Goal: Task Accomplishment & Management: Manage account settings

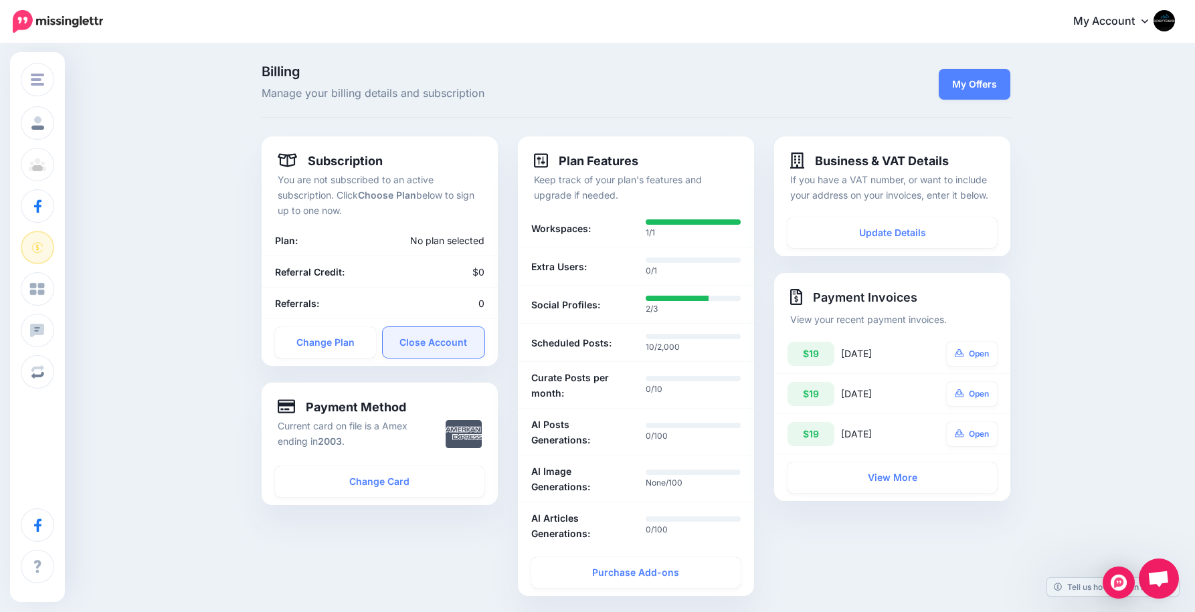
click at [419, 344] on link "Close Account" at bounding box center [434, 342] width 102 height 31
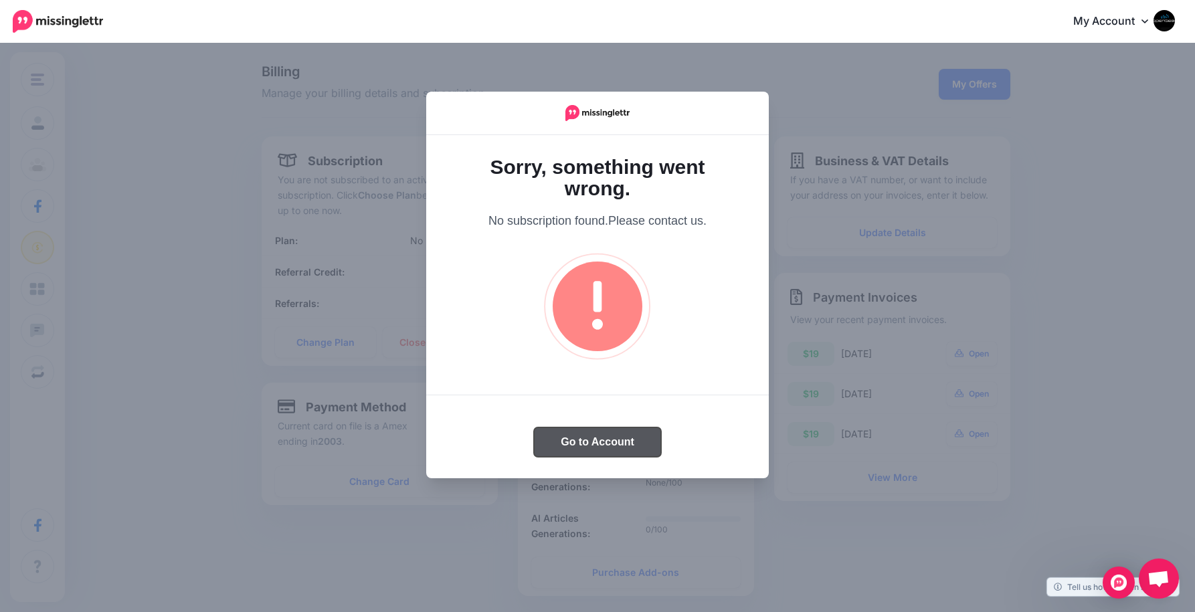
click at [590, 447] on button "Go to Account" at bounding box center [597, 441] width 127 height 29
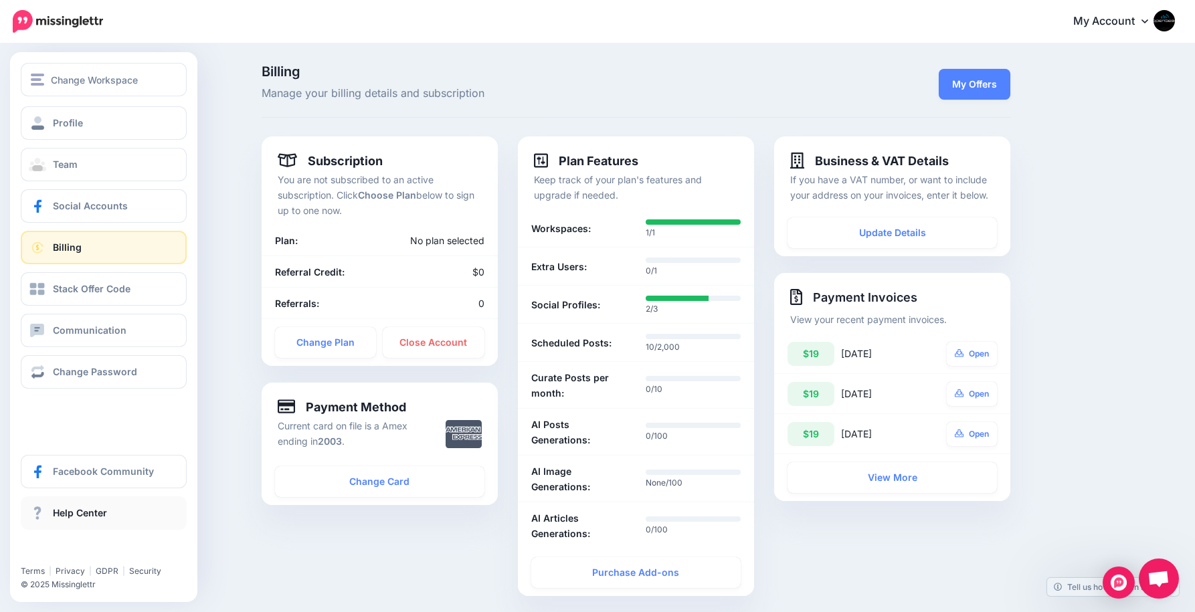
click at [66, 516] on span "Help Center" at bounding box center [80, 512] width 54 height 11
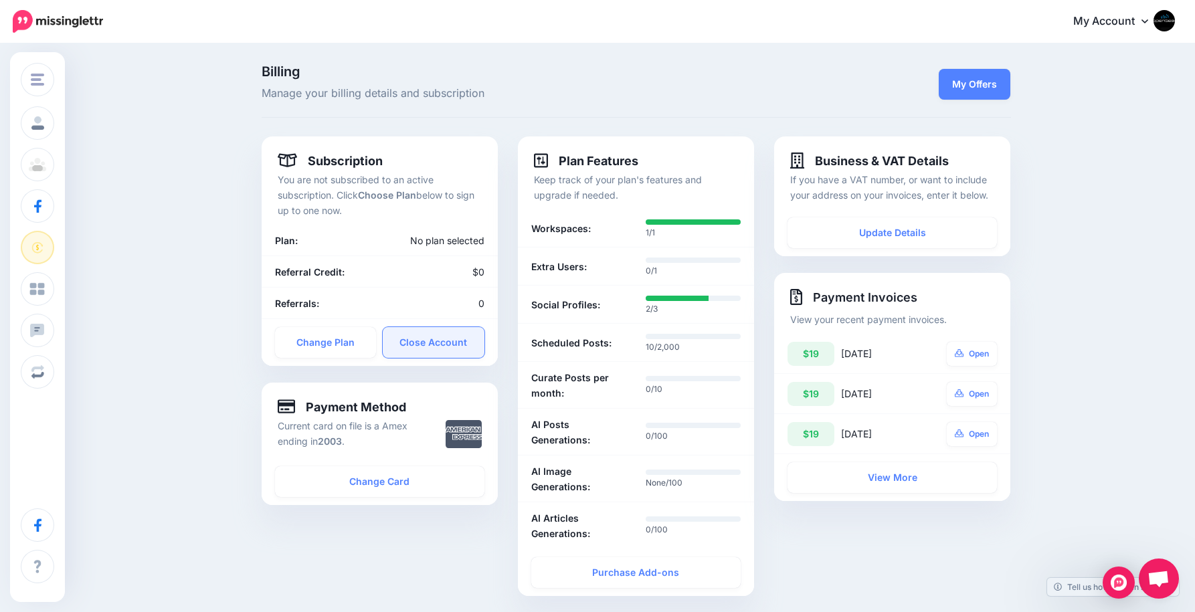
click at [442, 341] on link "Close Account" at bounding box center [434, 342] width 102 height 31
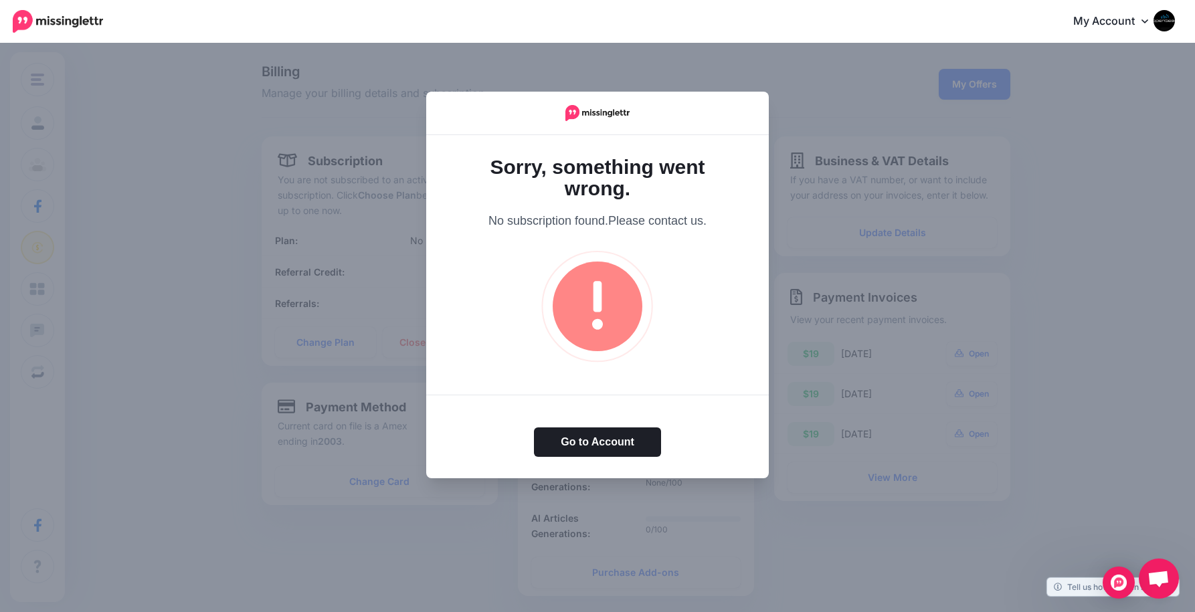
click at [775, 80] on div at bounding box center [597, 306] width 1195 height 612
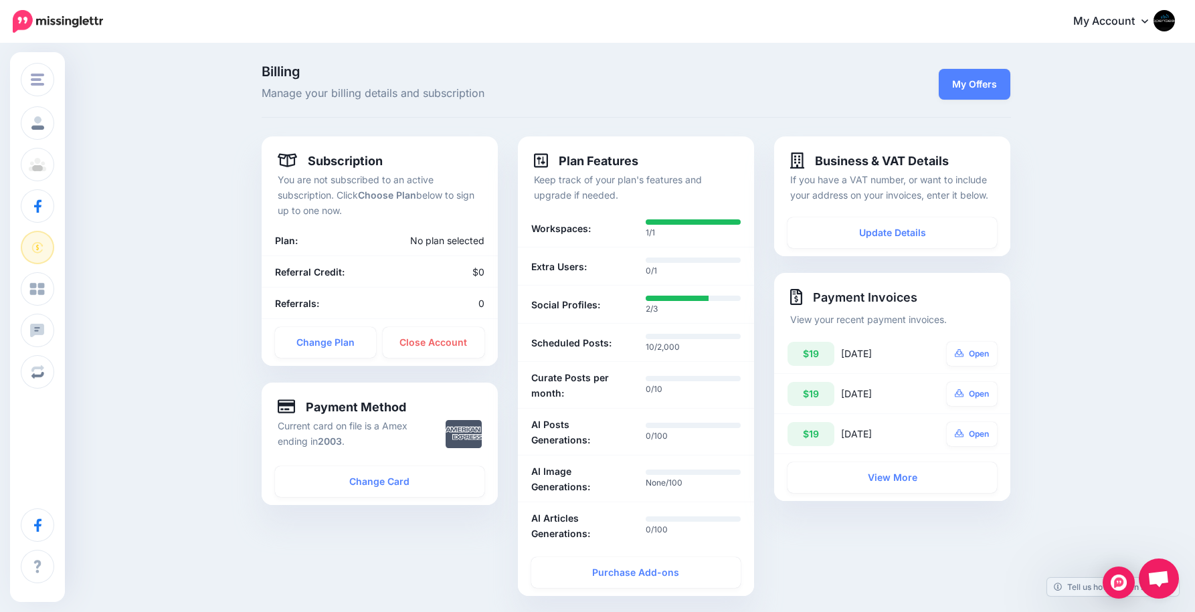
click at [1175, 22] on img at bounding box center [1163, 20] width 21 height 21
click at [1172, 25] on img at bounding box center [1163, 20] width 21 height 21
click at [1148, 19] on icon at bounding box center [1144, 20] width 7 height 11
click at [1175, 24] on img at bounding box center [1163, 20] width 21 height 21
click at [1175, 23] on img at bounding box center [1163, 20] width 21 height 21
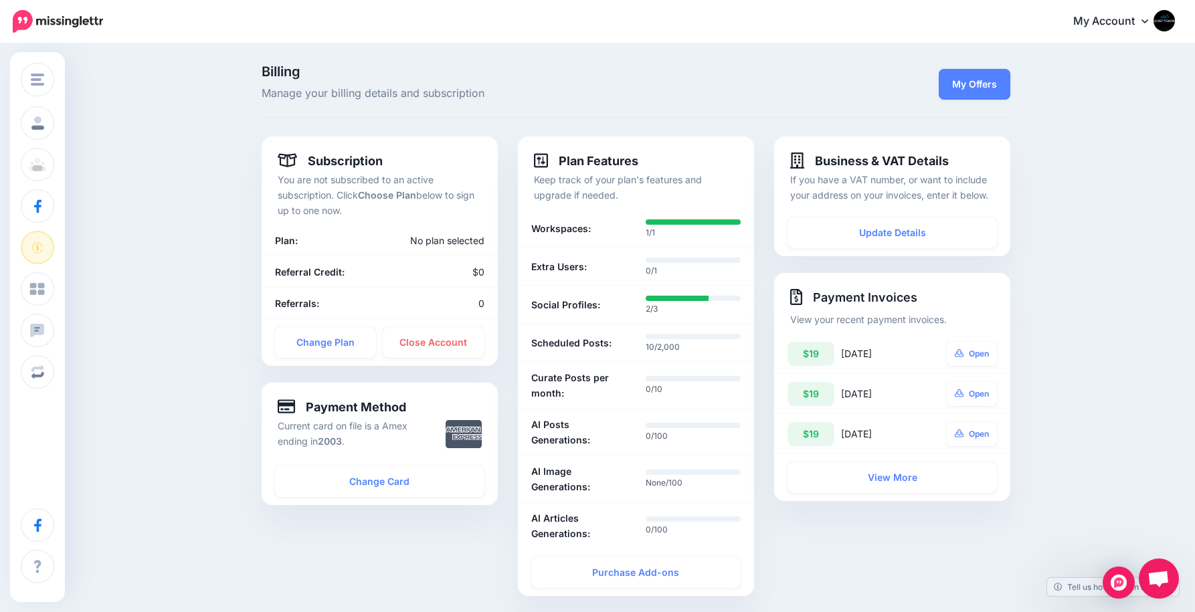
click at [1148, 19] on icon at bounding box center [1144, 20] width 7 height 11
